Goal: Task Accomplishment & Management: Complete application form

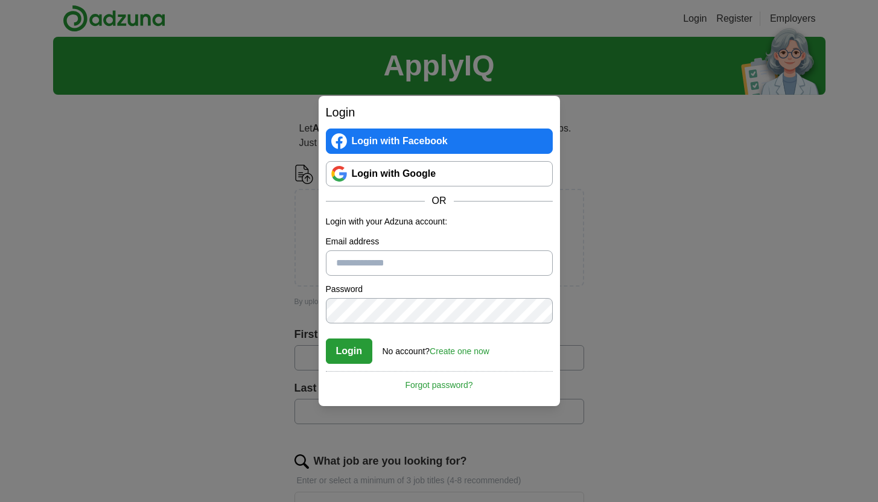
click at [384, 267] on input "Email address" at bounding box center [439, 262] width 227 height 25
type input "**********"
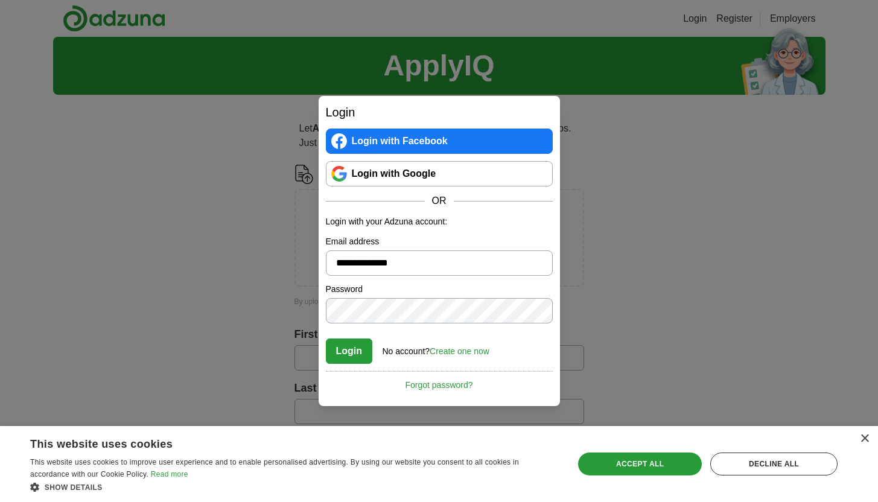
click at [326, 339] on button "Login" at bounding box center [349, 351] width 47 height 25
click at [870, 439] on div "× This website uses cookies This website uses cookies to improve user experienc…" at bounding box center [439, 464] width 878 height 76
click at [862, 436] on div "×" at bounding box center [864, 438] width 9 height 9
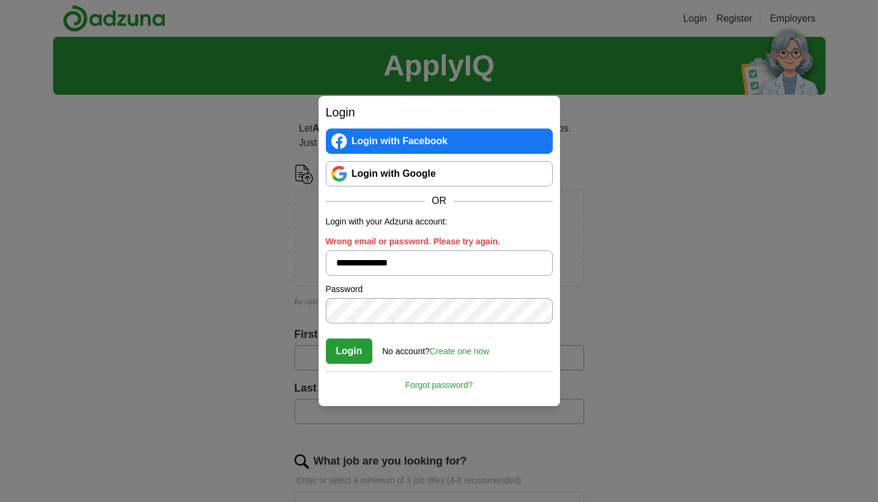
click at [424, 172] on link "Login with Google" at bounding box center [439, 173] width 227 height 25
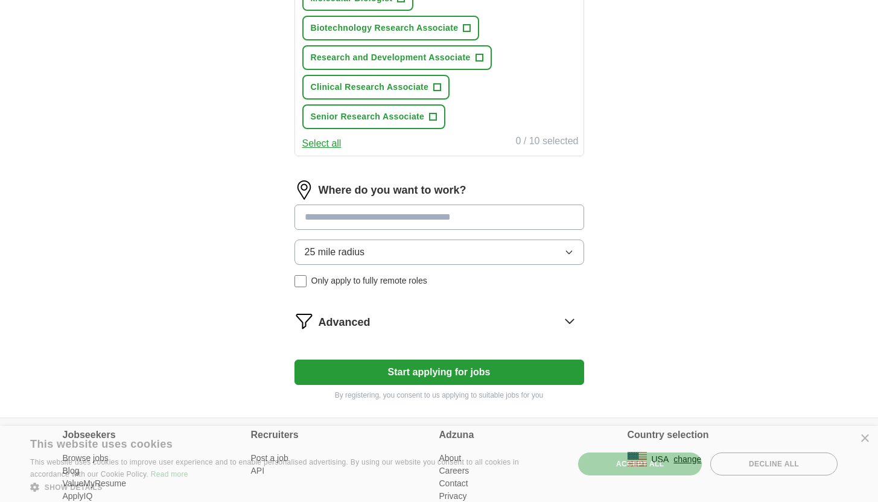
scroll to position [625, 0]
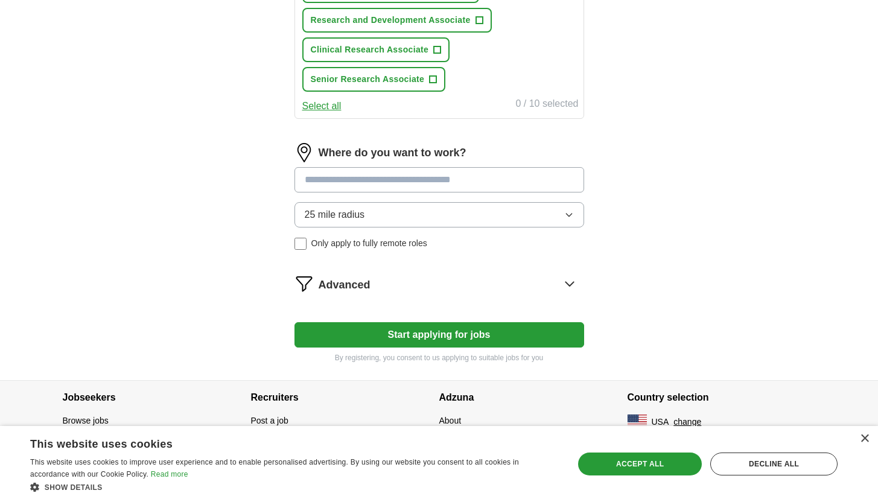
click at [434, 341] on button "Start applying for jobs" at bounding box center [439, 334] width 290 height 25
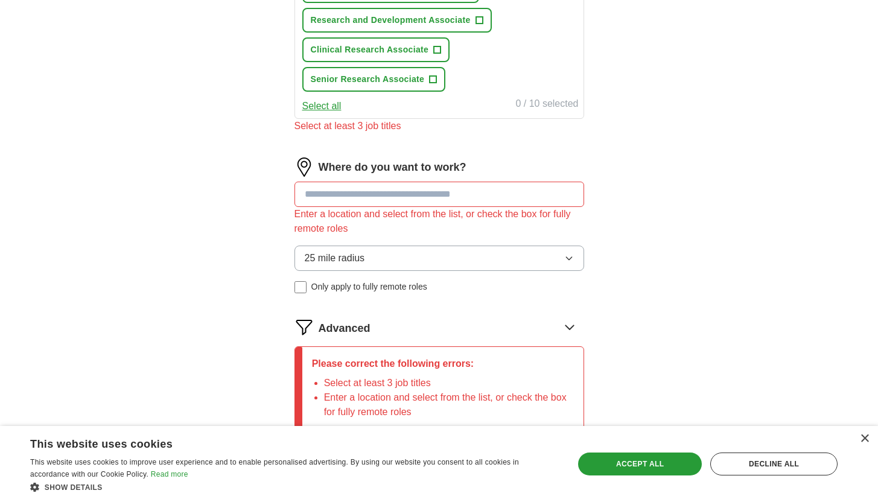
click at [417, 205] on input at bounding box center [439, 194] width 290 height 25
type input "*********"
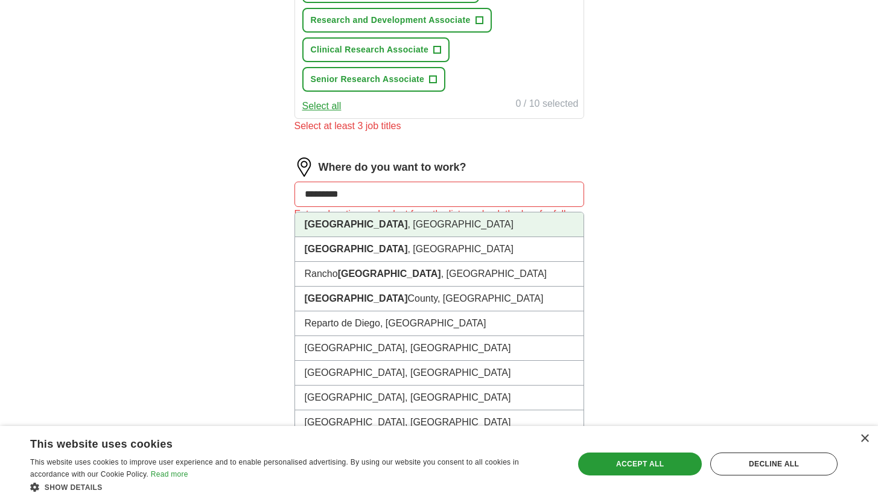
click at [411, 230] on li "[GEOGRAPHIC_DATA] , [GEOGRAPHIC_DATA]" at bounding box center [439, 224] width 288 height 25
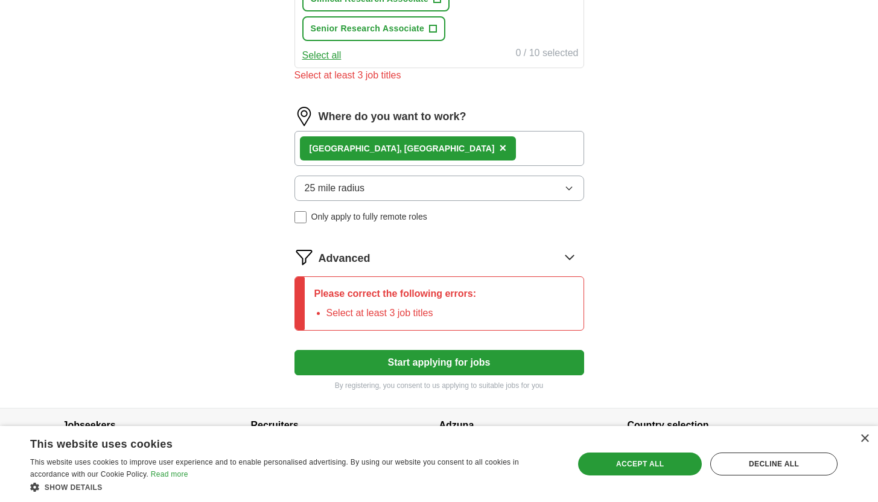
scroll to position [703, 0]
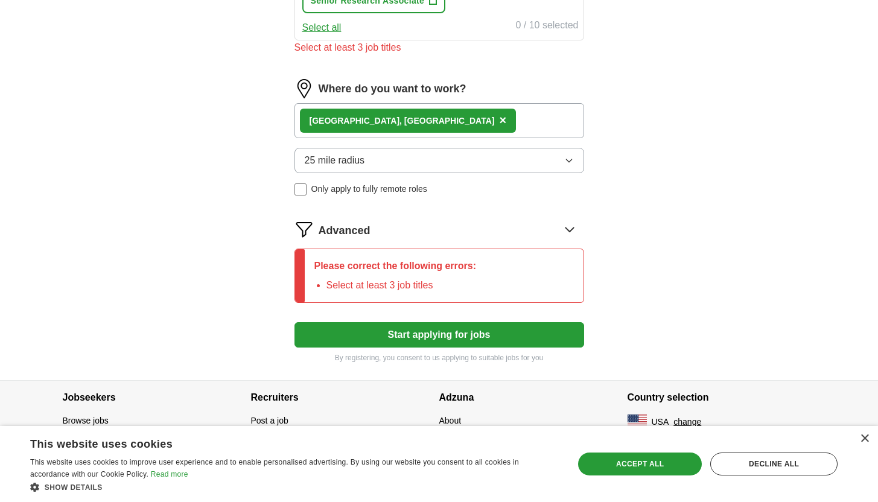
click at [412, 343] on button "Start applying for jobs" at bounding box center [439, 334] width 290 height 25
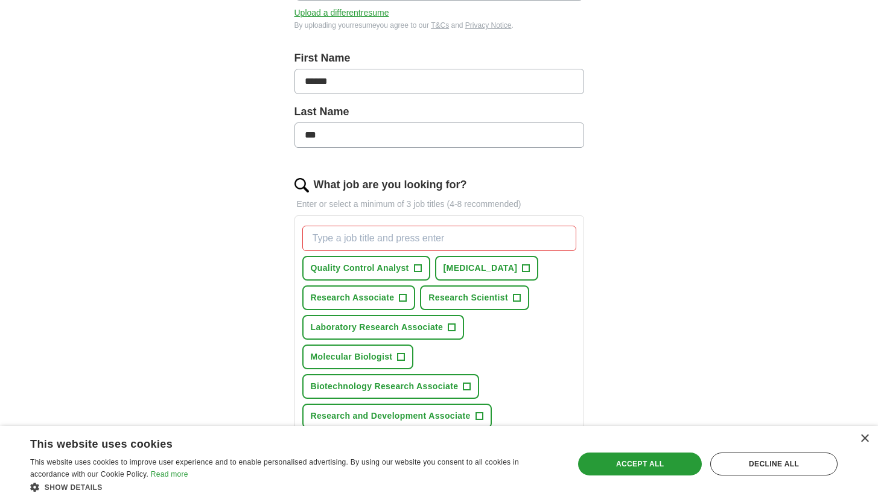
scroll to position [229, 0]
click at [410, 269] on button "Quality Control Analyst +" at bounding box center [366, 267] width 128 height 25
click at [357, 301] on span "Research Associate" at bounding box center [353, 297] width 84 height 13
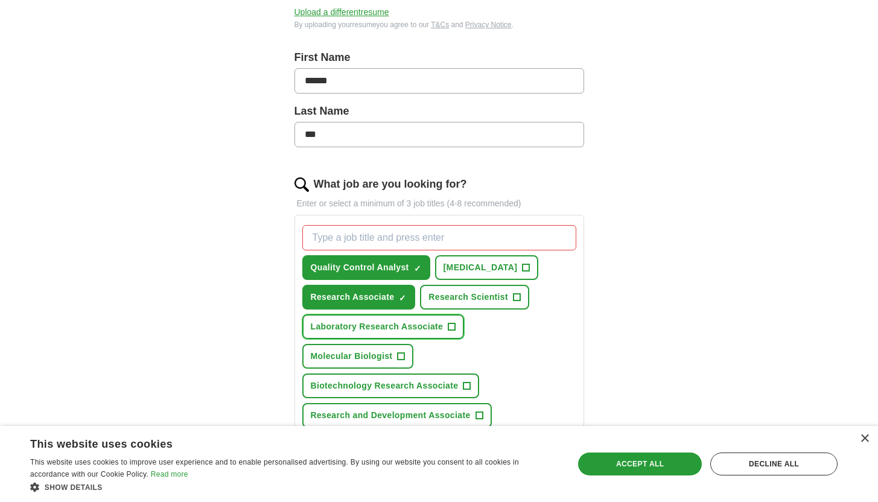
click at [412, 329] on span "Laboratory Research Associate" at bounding box center [377, 326] width 133 height 13
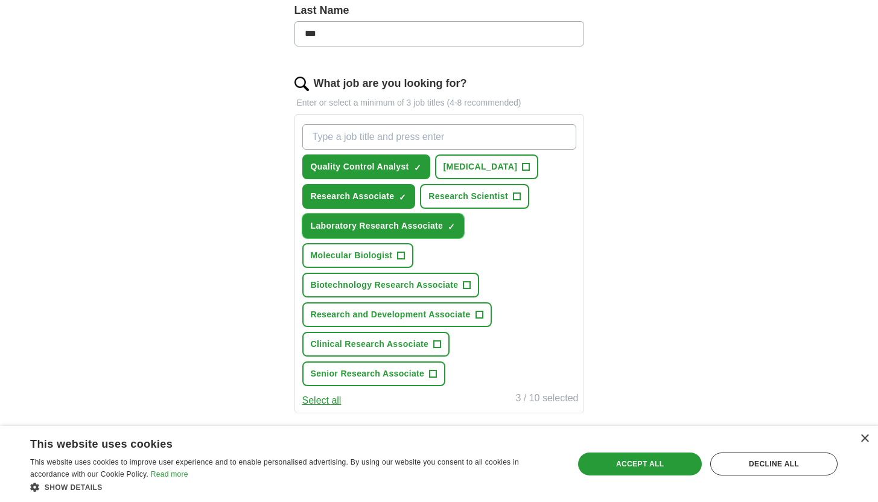
scroll to position [634, 0]
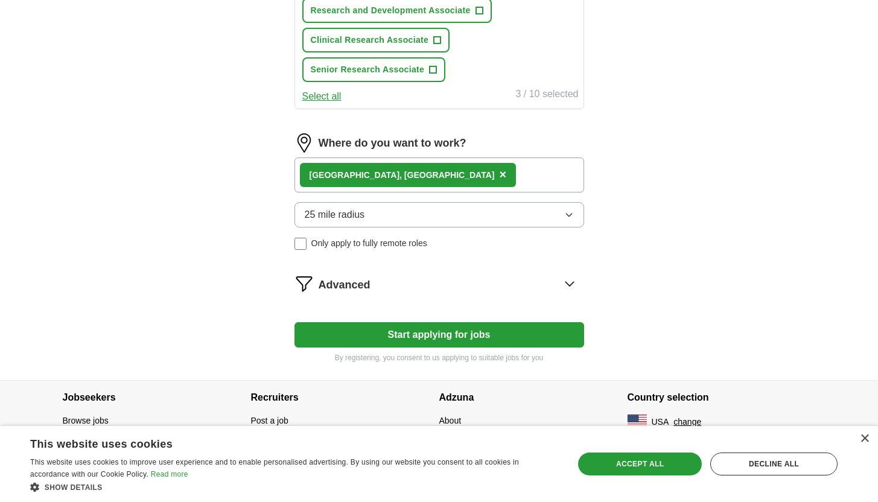
click at [483, 331] on button "Start applying for jobs" at bounding box center [439, 334] width 290 height 25
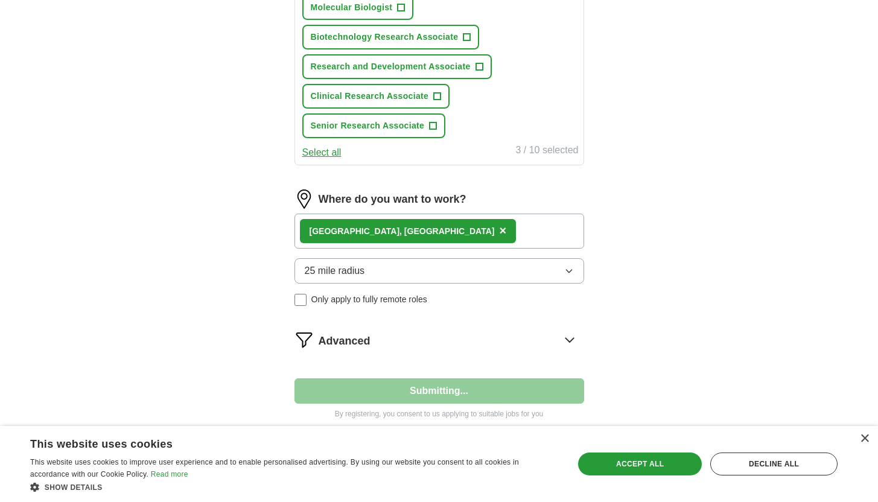
select select "**"
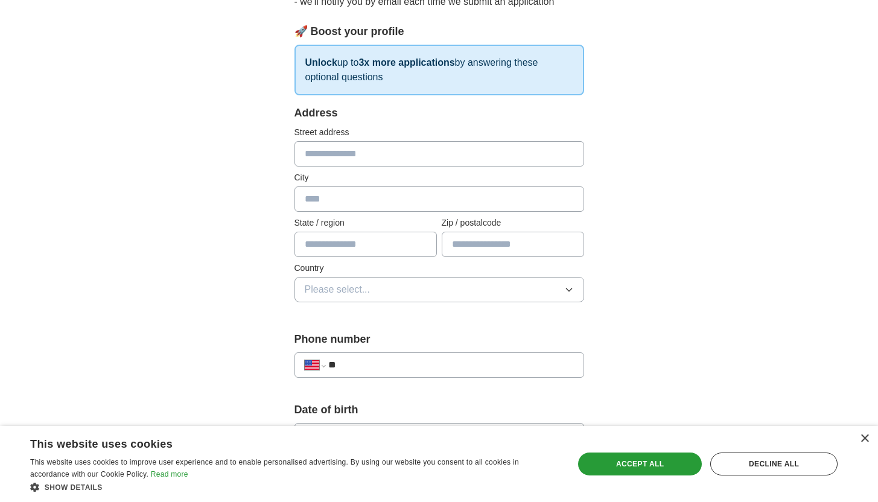
scroll to position [106, 0]
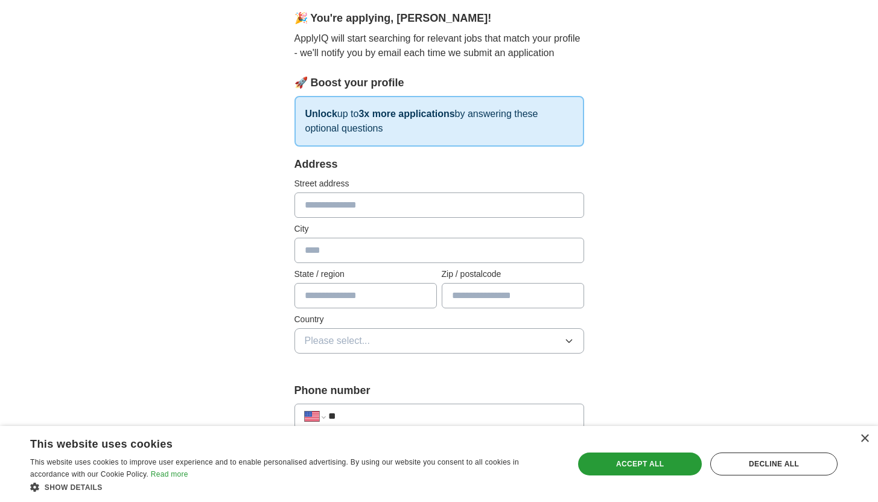
click at [349, 223] on label "City" at bounding box center [439, 229] width 290 height 13
click at [345, 210] on input "text" at bounding box center [439, 204] width 290 height 25
type input "*"
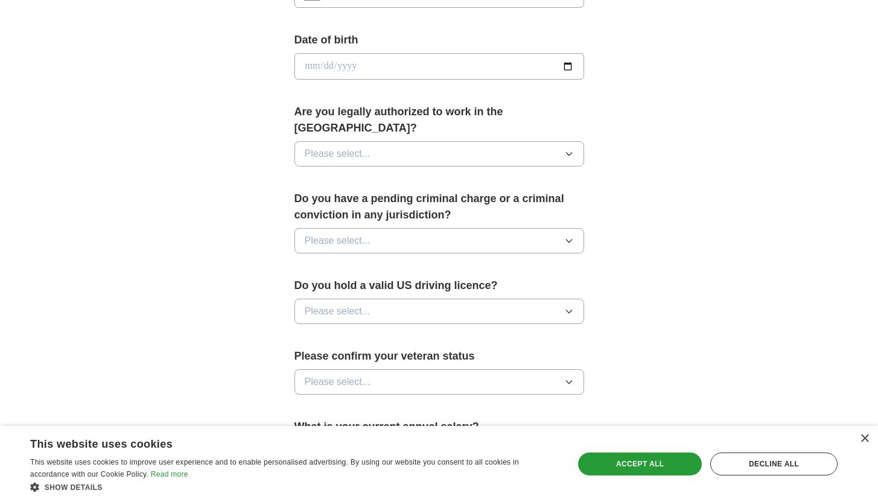
scroll to position [739, 0]
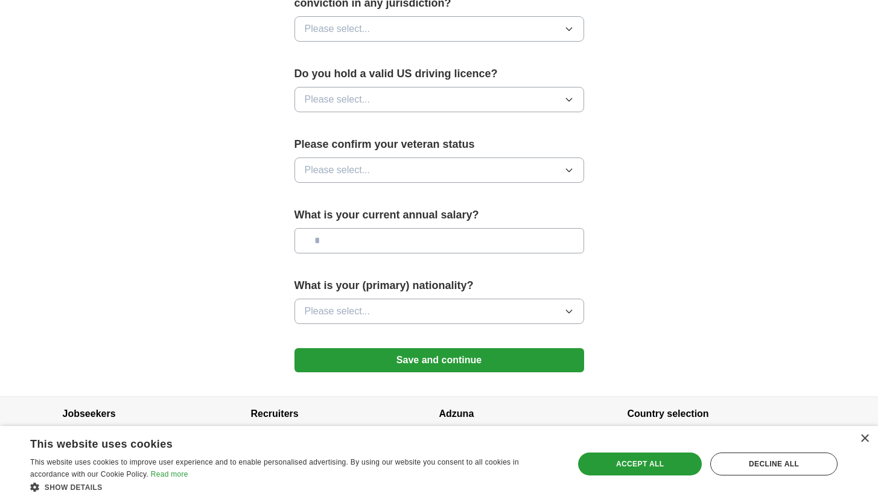
click at [495, 348] on button "Save and continue" at bounding box center [439, 360] width 290 height 24
